Goal: Browse casually

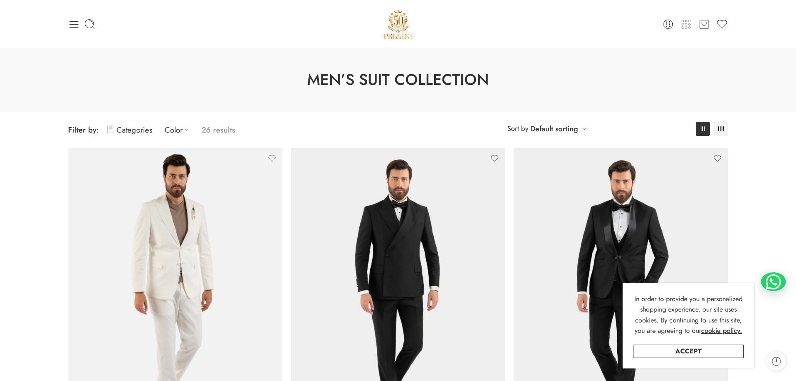
click at [688, 24] on icon at bounding box center [686, 24] width 12 height 12
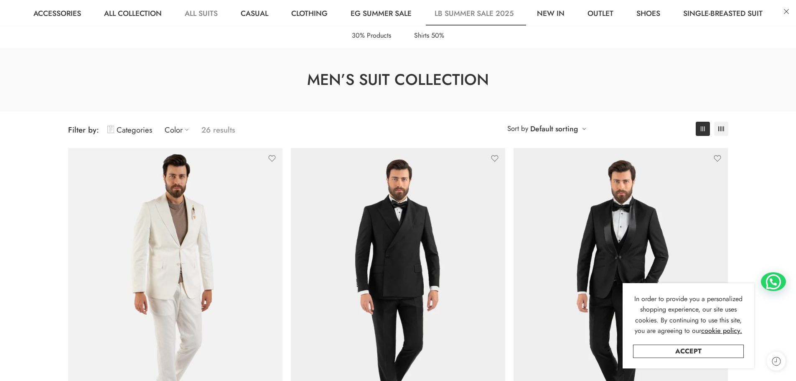
click at [492, 13] on link "LB Summer Sale 2025" at bounding box center [474, 12] width 100 height 25
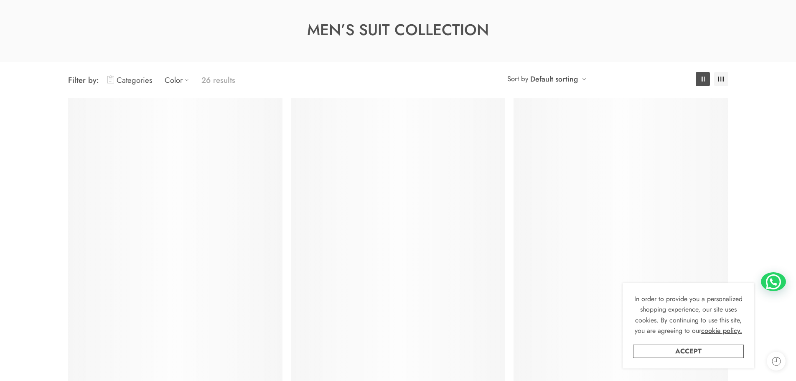
scroll to position [66, 0]
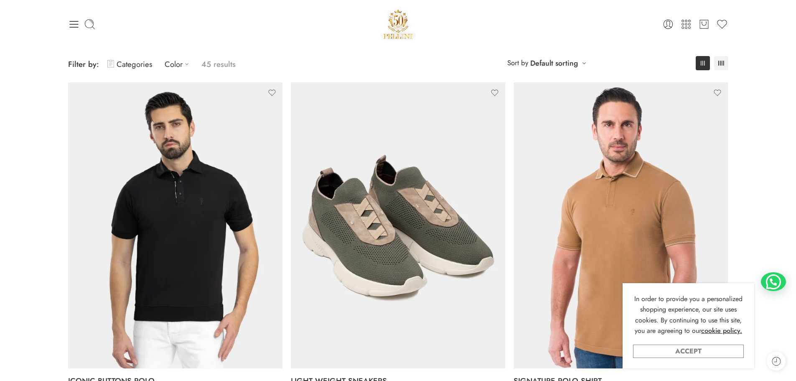
click at [689, 351] on link "Accept" at bounding box center [688, 350] width 111 height 13
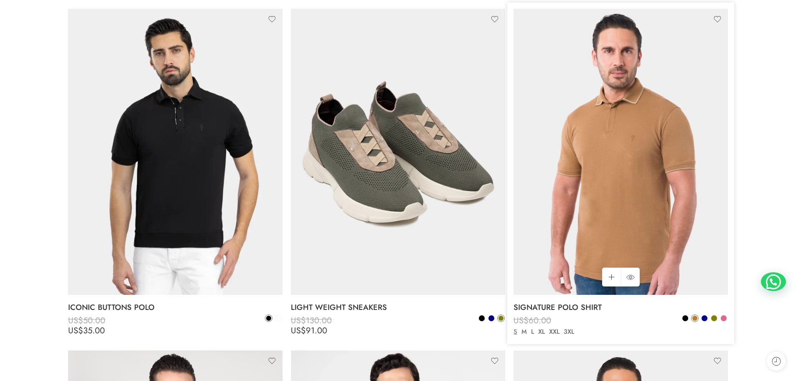
scroll to position [191, 0]
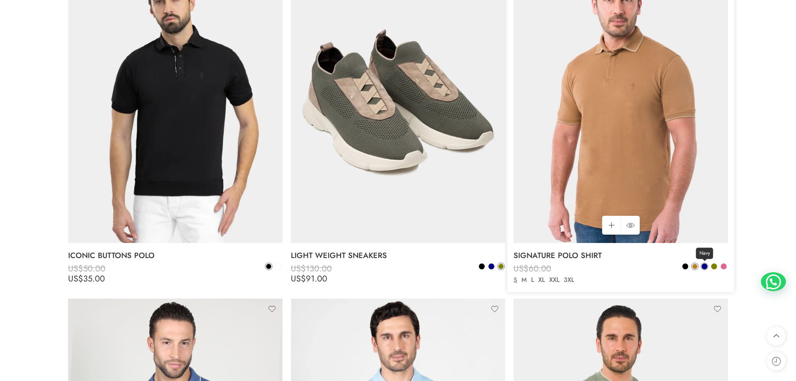
click at [706, 267] on span at bounding box center [705, 266] width 6 height 6
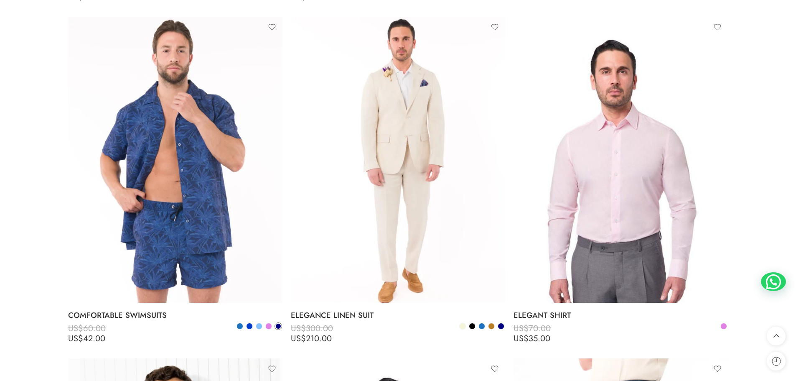
scroll to position [1863, 0]
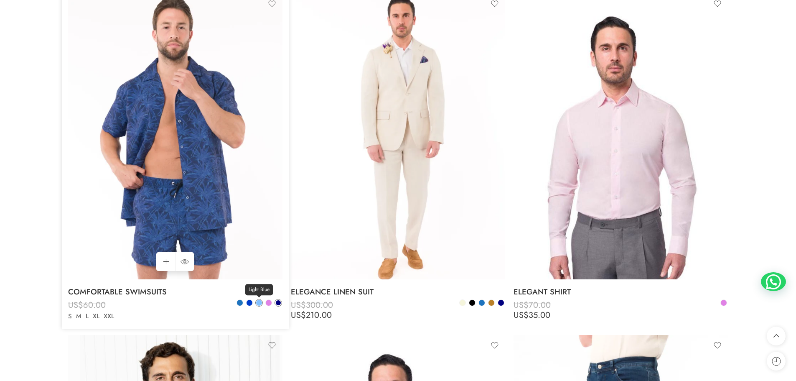
click at [259, 301] on span at bounding box center [259, 303] width 6 height 6
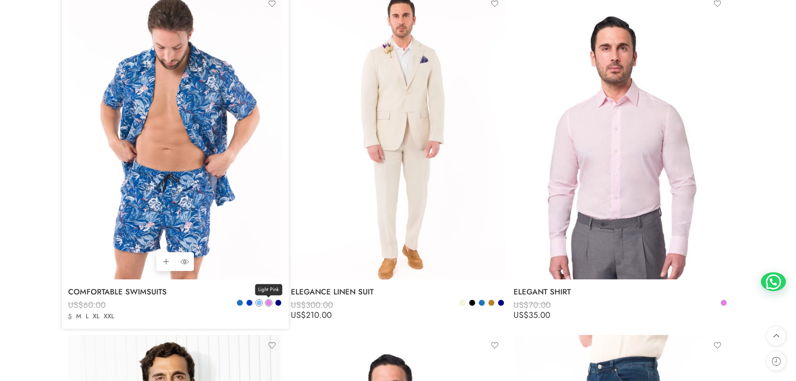
click at [270, 302] on span at bounding box center [269, 303] width 6 height 6
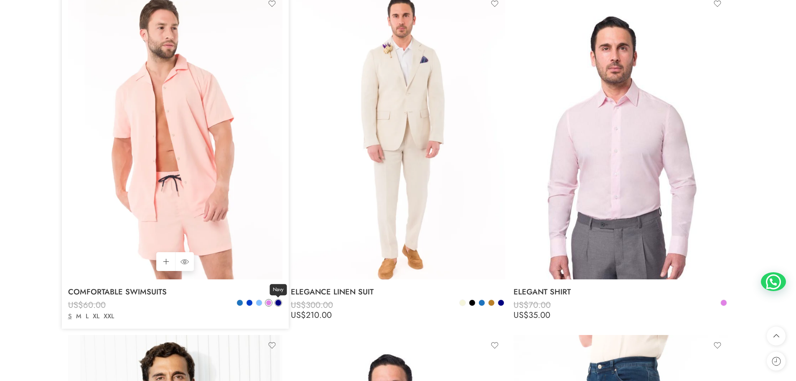
click at [278, 302] on span at bounding box center [278, 303] width 6 height 6
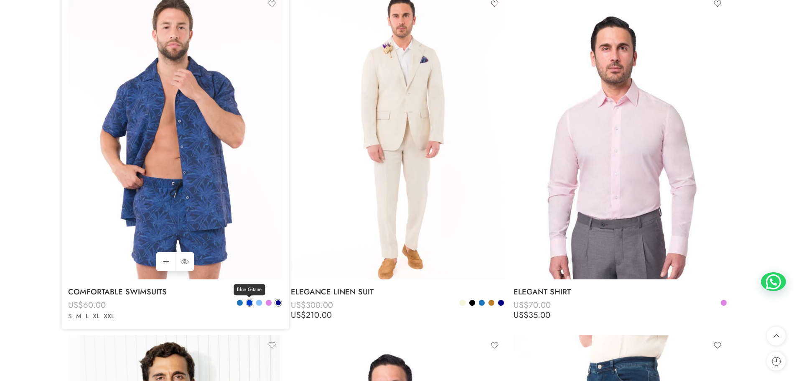
click at [250, 304] on span at bounding box center [250, 303] width 6 height 6
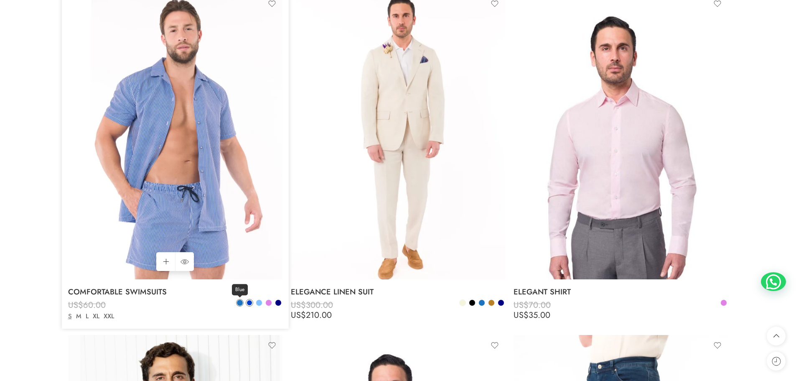
click at [239, 301] on span at bounding box center [240, 303] width 6 height 6
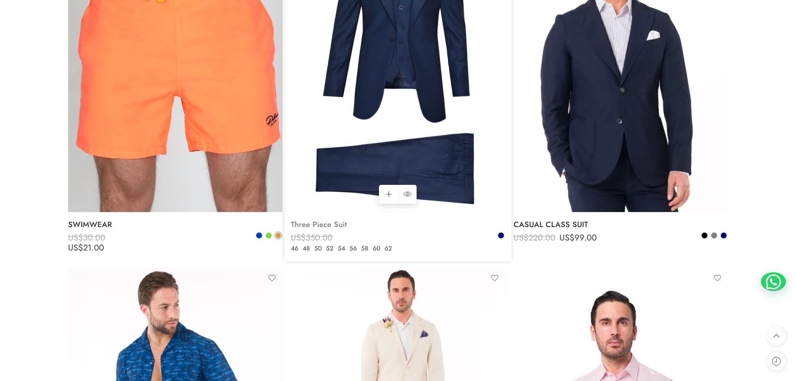
scroll to position [1570, 0]
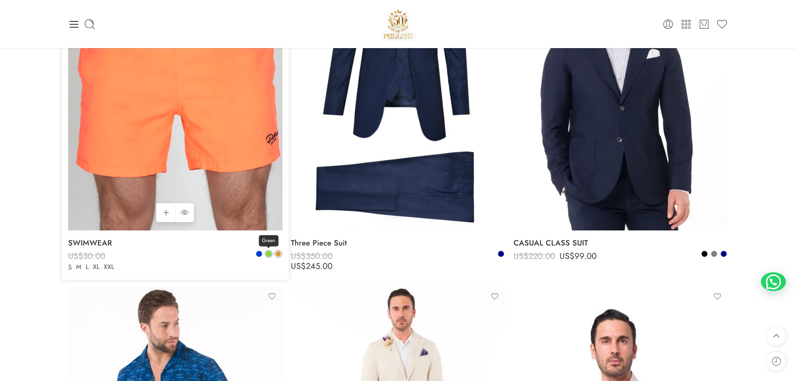
click at [270, 257] on span at bounding box center [268, 253] width 7 height 7
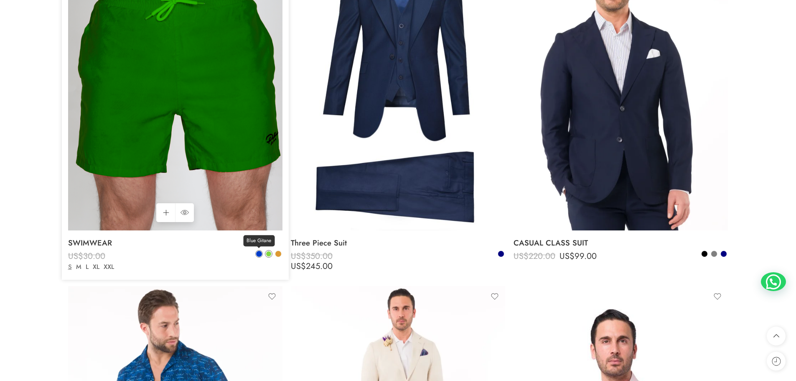
click at [260, 253] on span at bounding box center [259, 254] width 6 height 6
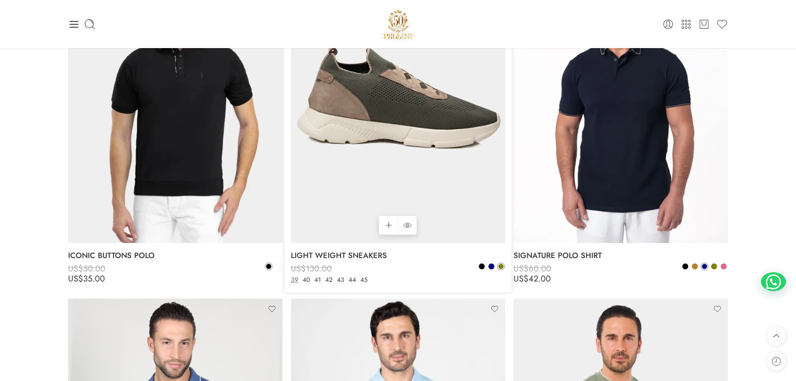
scroll to position [0, 0]
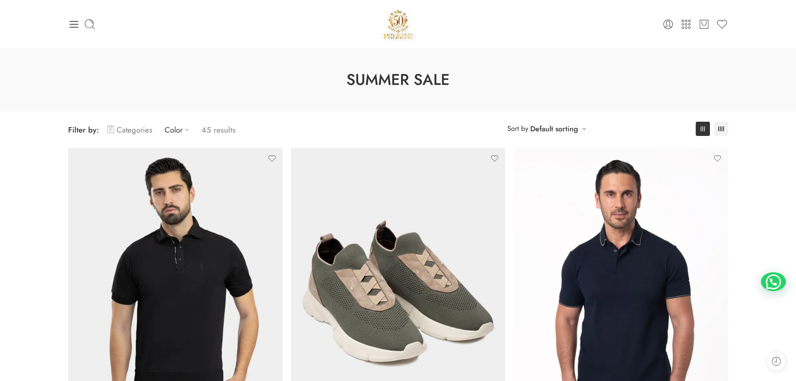
click at [127, 130] on link "Categories" at bounding box center [129, 130] width 45 height 20
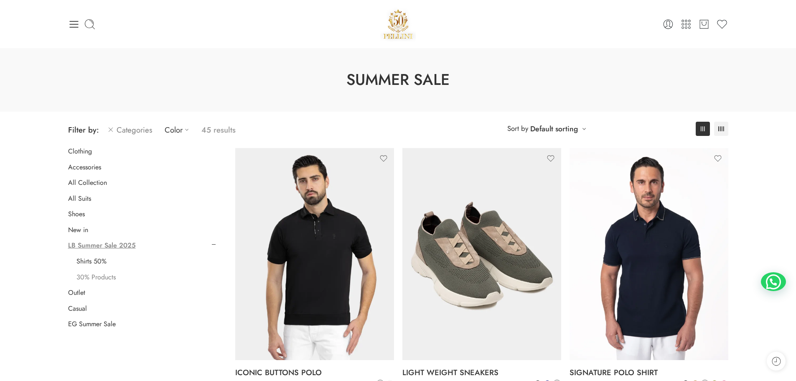
click at [101, 279] on link "30% Products" at bounding box center [95, 277] width 39 height 8
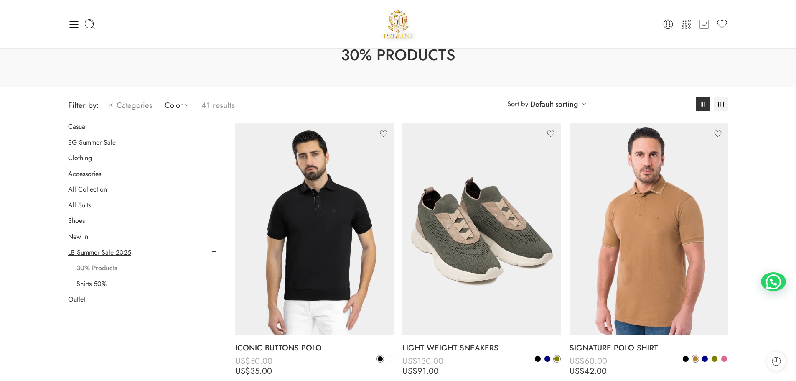
scroll to position [24, 0]
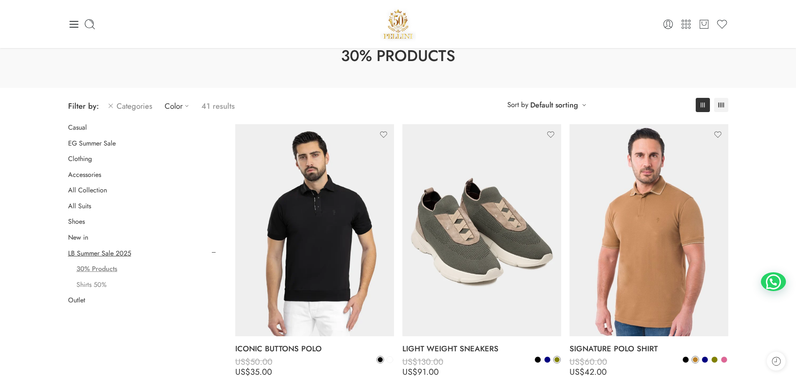
click at [102, 283] on link "Shirts 50%" at bounding box center [91, 284] width 30 height 8
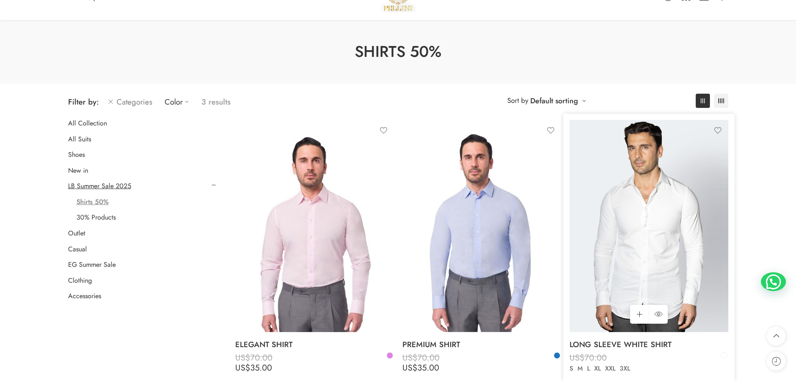
scroll to position [24, 0]
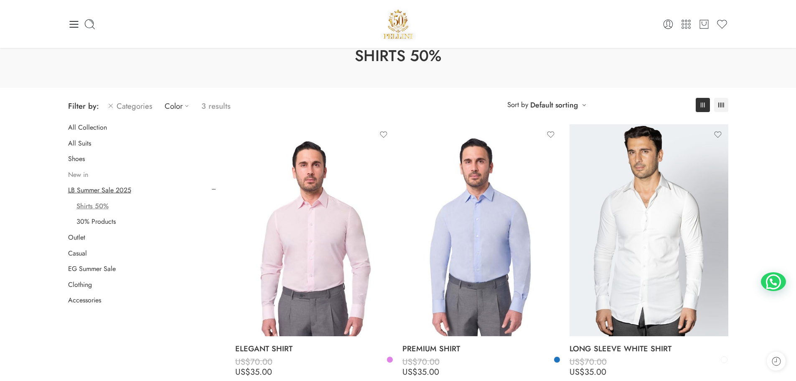
click at [82, 175] on link "New in" at bounding box center [78, 175] width 20 height 8
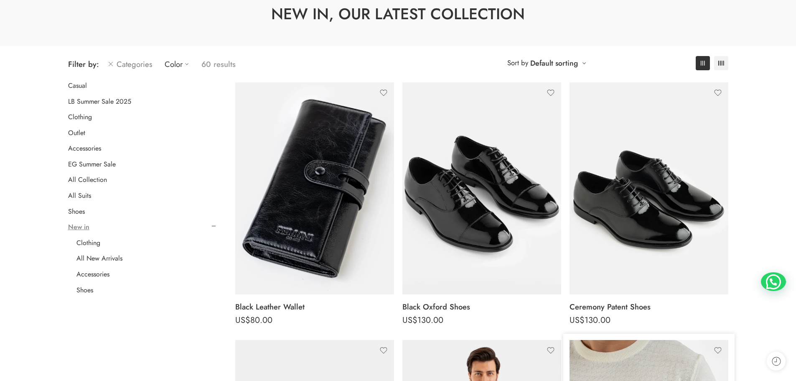
scroll to position [233, 0]
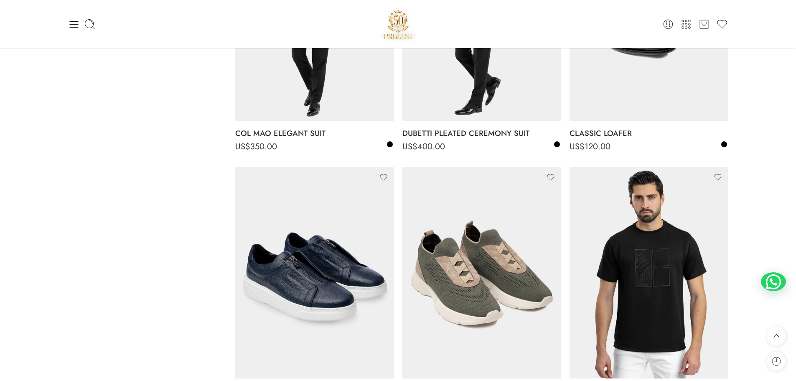
scroll to position [2991, 0]
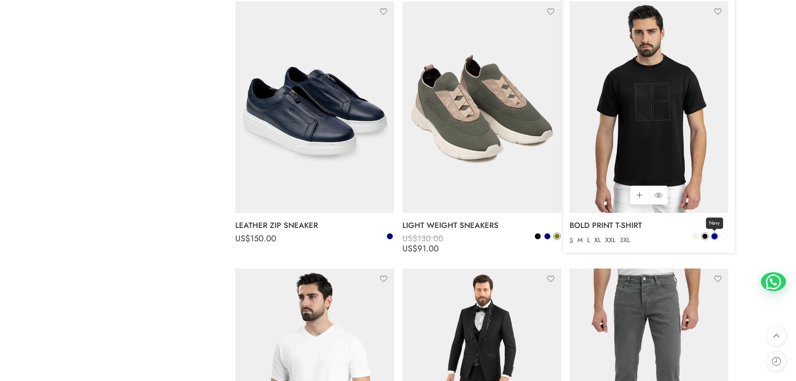
click at [716, 238] on span at bounding box center [715, 236] width 6 height 6
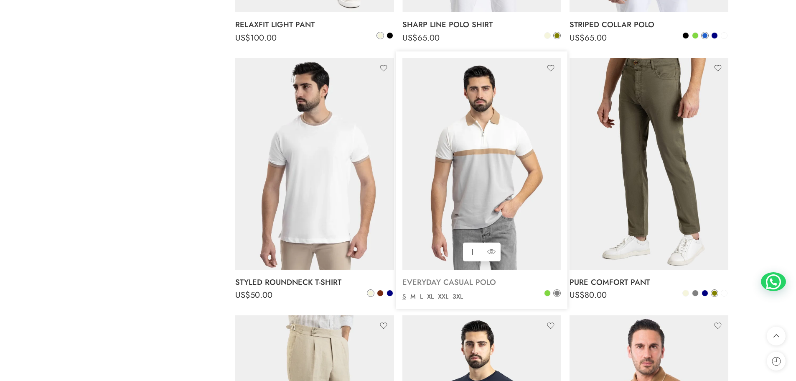
scroll to position [3994, 0]
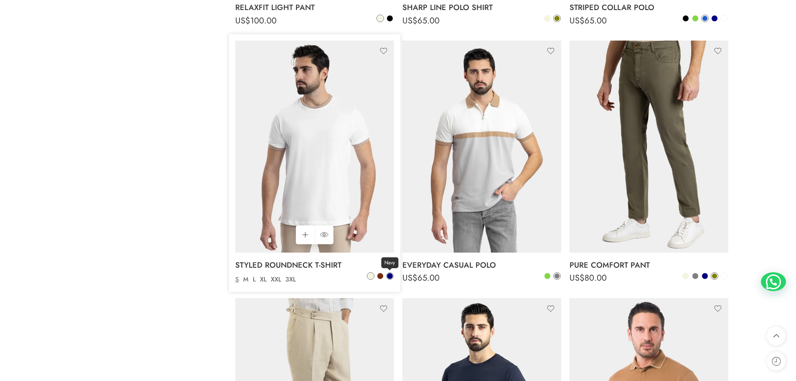
click at [387, 274] on span at bounding box center [390, 276] width 6 height 6
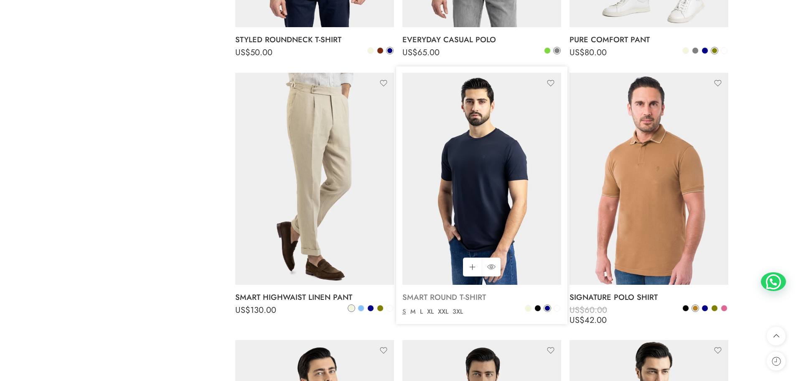
scroll to position [4245, 0]
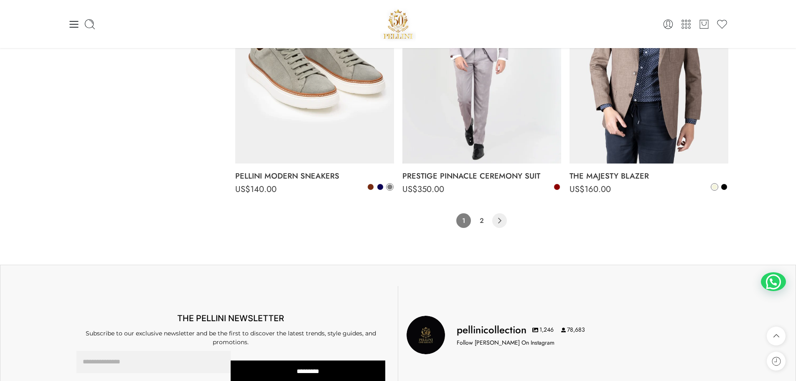
click at [499, 221] on icon "Product Pagination" at bounding box center [499, 220] width 15 height 15
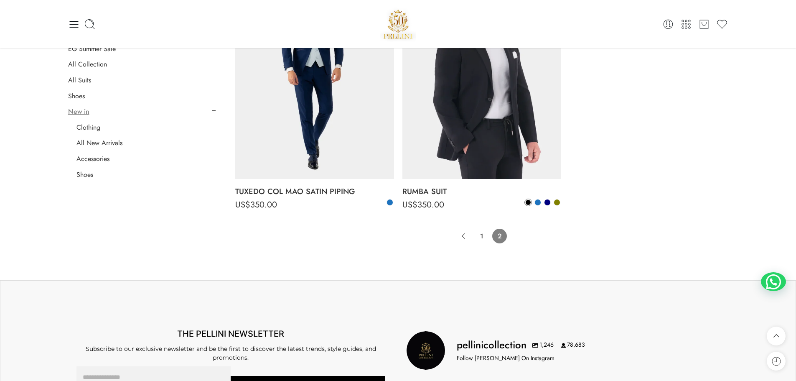
scroll to position [66, 0]
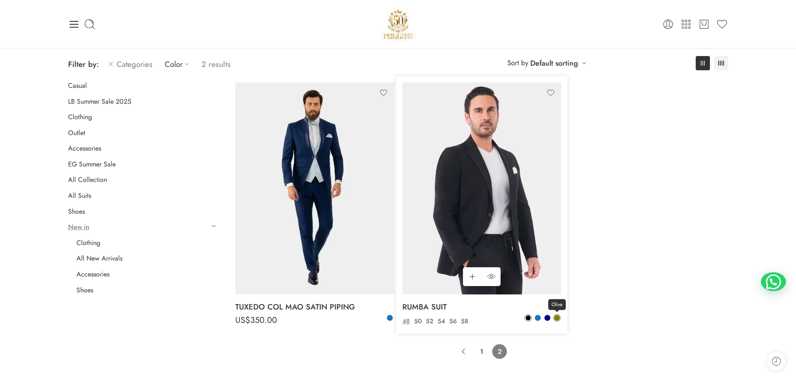
click at [557, 318] on span at bounding box center [557, 318] width 6 height 6
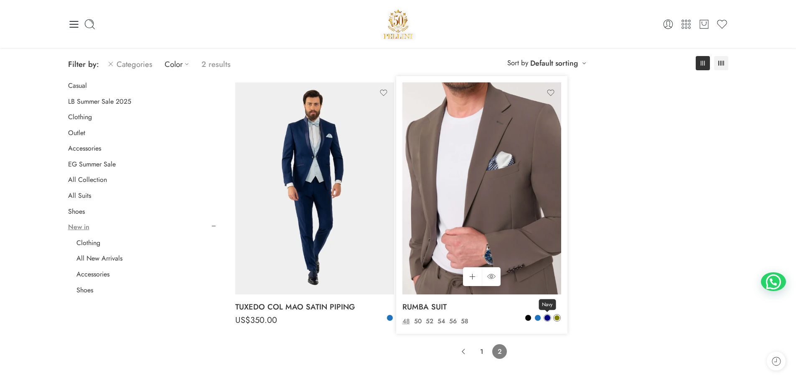
click at [547, 316] on span at bounding box center [548, 318] width 6 height 6
